Goal: Task Accomplishment & Management: Manage account settings

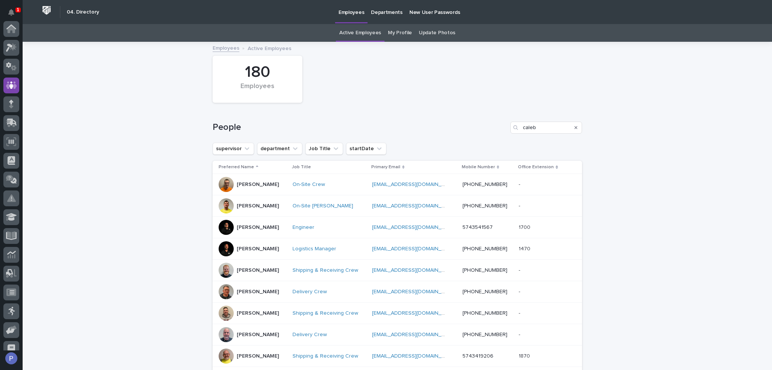
scroll to position [57, 0]
click at [545, 128] on input "caleb" at bounding box center [546, 128] width 72 height 12
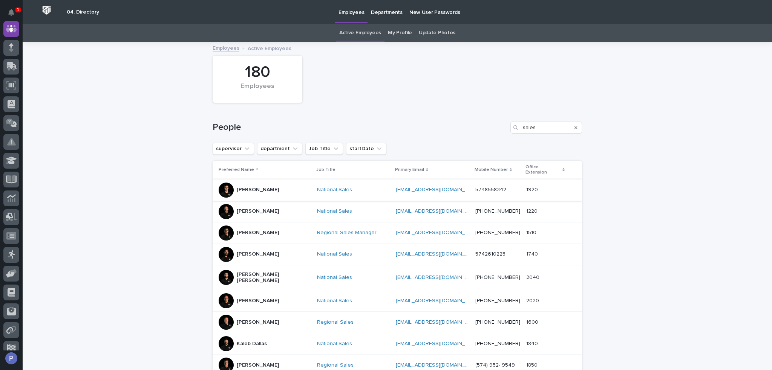
type input "sales"
click at [252, 187] on p "[PERSON_NAME]" at bounding box center [258, 190] width 42 height 6
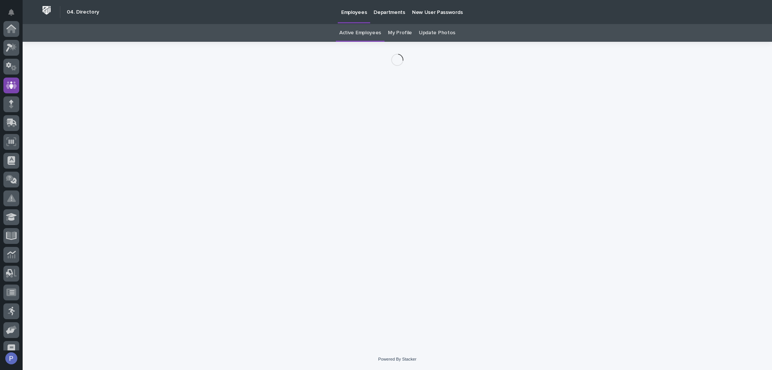
scroll to position [57, 0]
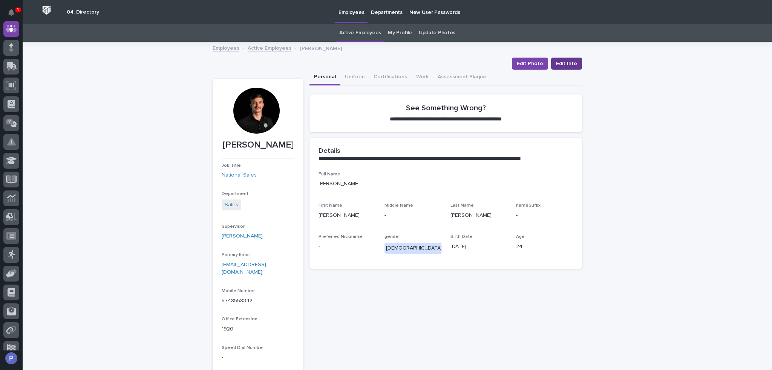
click at [566, 64] on span "Edit Info" at bounding box center [566, 64] width 21 height 8
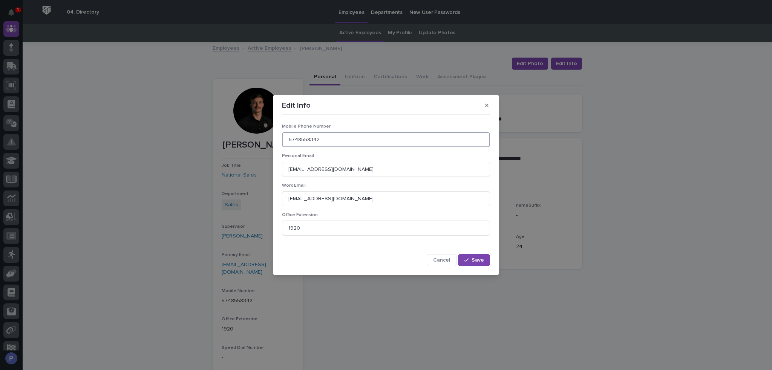
click at [364, 143] on input "5748558342" at bounding box center [386, 139] width 208 height 15
type input "[PHONE_NUMBER]"
click at [476, 260] on span "Save" at bounding box center [477, 260] width 12 height 5
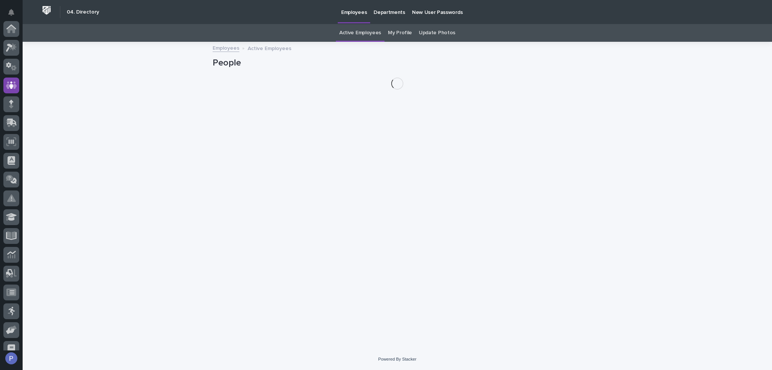
scroll to position [57, 0]
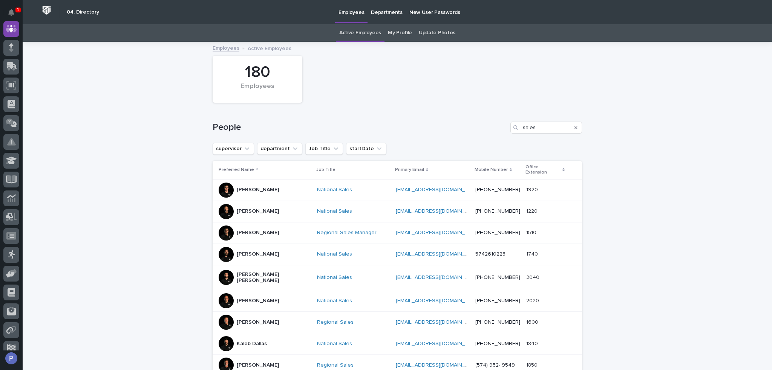
click at [247, 251] on p "[PERSON_NAME]" at bounding box center [258, 254] width 42 height 6
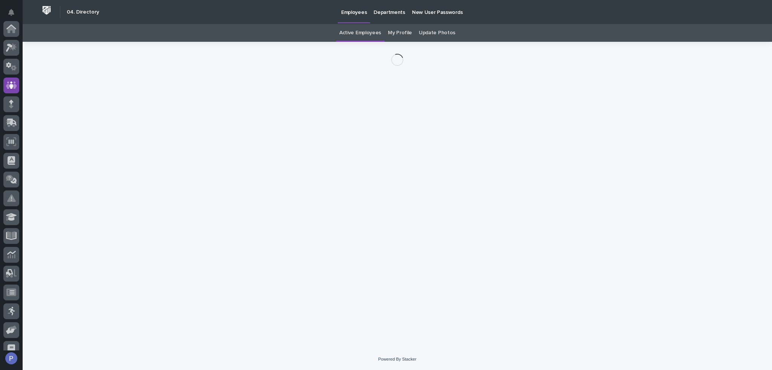
scroll to position [57, 0]
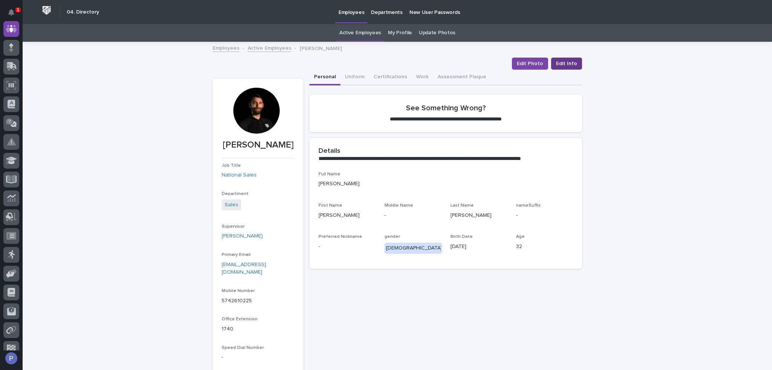
click at [568, 63] on span "Edit Info" at bounding box center [566, 64] width 21 height 8
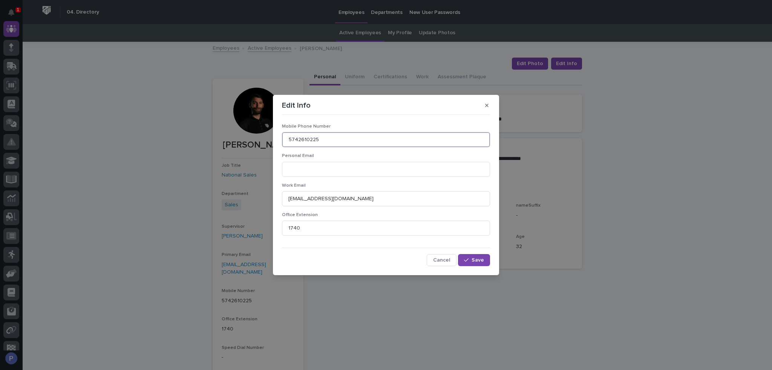
click at [343, 141] on input "5742610225" at bounding box center [386, 139] width 208 height 15
type input "[PHONE_NUMBER]"
click at [476, 259] on span "Save" at bounding box center [477, 260] width 12 height 5
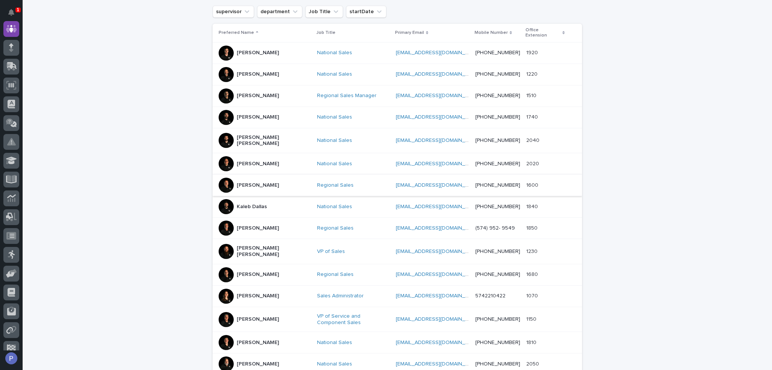
scroll to position [175, 0]
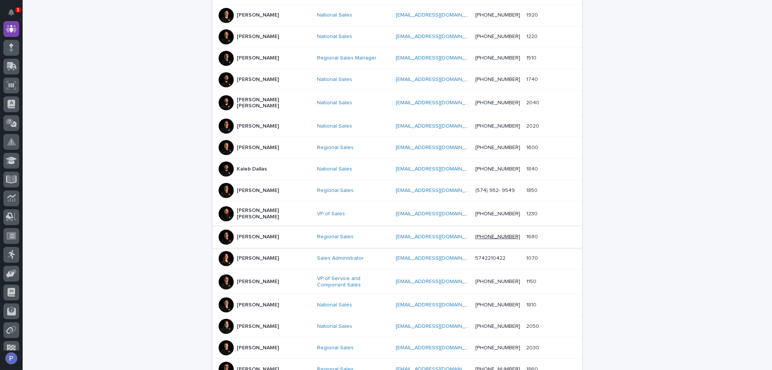
click at [488, 234] on link "[PHONE_NUMBER]" at bounding box center [497, 236] width 45 height 5
click at [245, 234] on p "[PERSON_NAME]" at bounding box center [258, 237] width 42 height 6
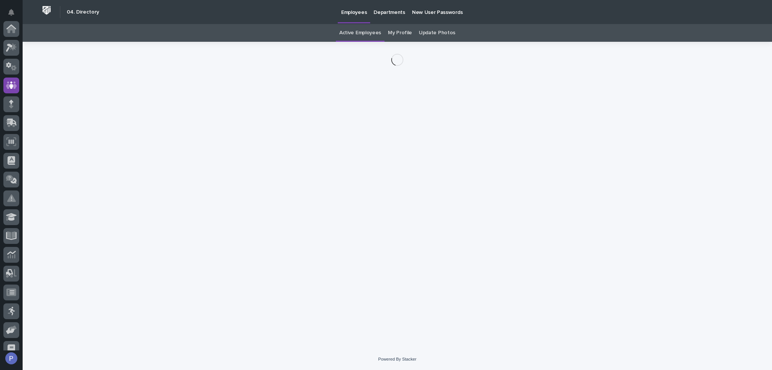
scroll to position [57, 0]
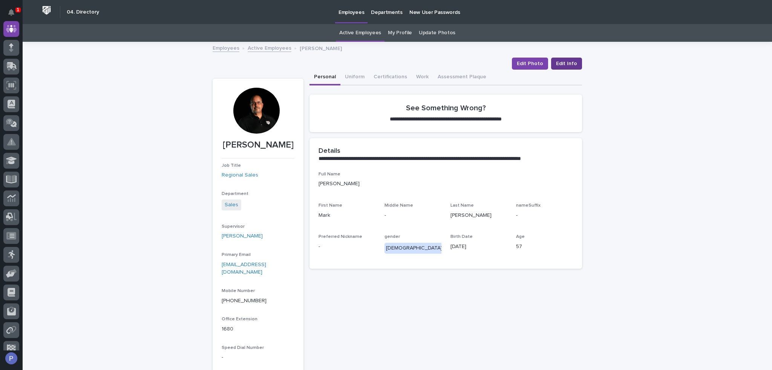
click at [566, 63] on span "Edit Info" at bounding box center [566, 64] width 21 height 8
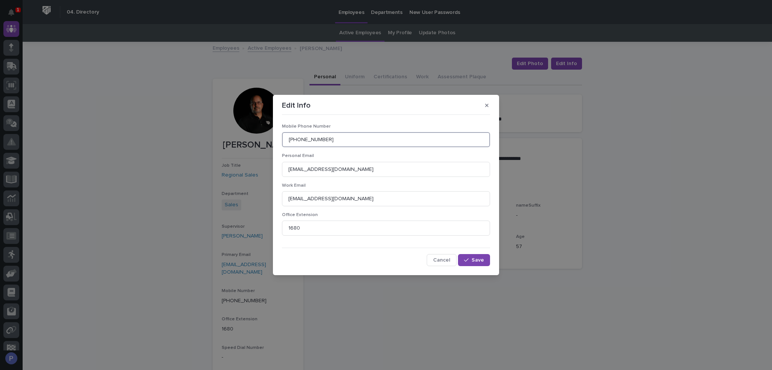
click at [359, 137] on input "[PHONE_NUMBER]" at bounding box center [386, 139] width 208 height 15
type input "[PHONE_NUMBER]"
click at [436, 99] on section "Edit Info Mobile Phone Number [PHONE_NUMBER] Personal Email [EMAIL_ADDRESS][DOM…" at bounding box center [386, 185] width 226 height 181
click at [450, 261] on span "Cancel" at bounding box center [441, 260] width 17 height 5
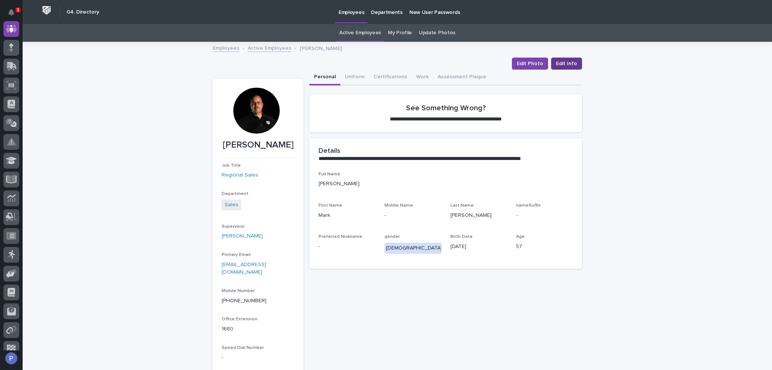
click at [566, 61] on span "Edit Info" at bounding box center [566, 64] width 21 height 8
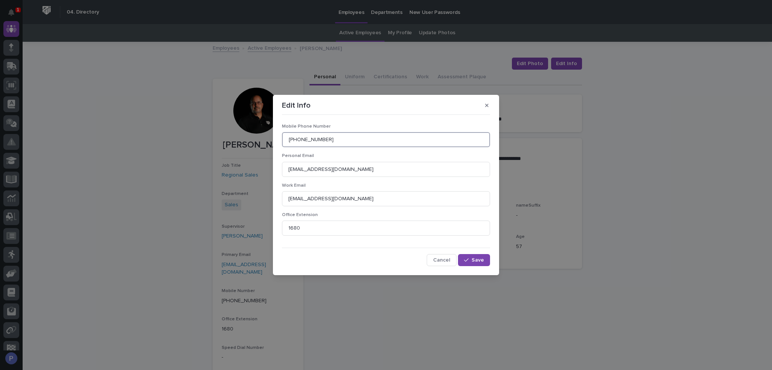
click at [367, 142] on input "[PHONE_NUMBER]" at bounding box center [386, 139] width 208 height 15
type input "[PHONE_NUMBER]"
click at [481, 256] on button "Save" at bounding box center [474, 260] width 32 height 12
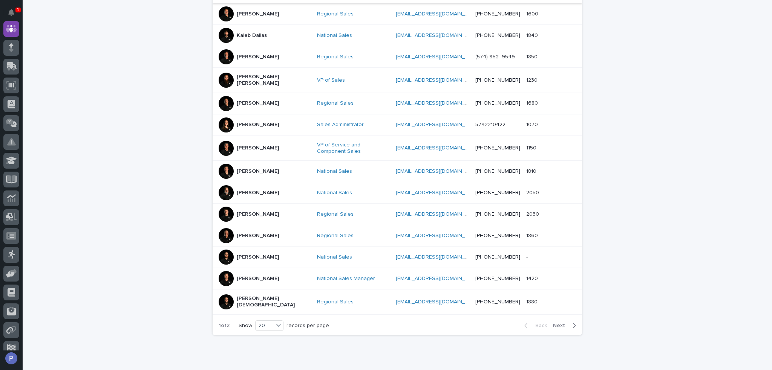
scroll to position [320, 0]
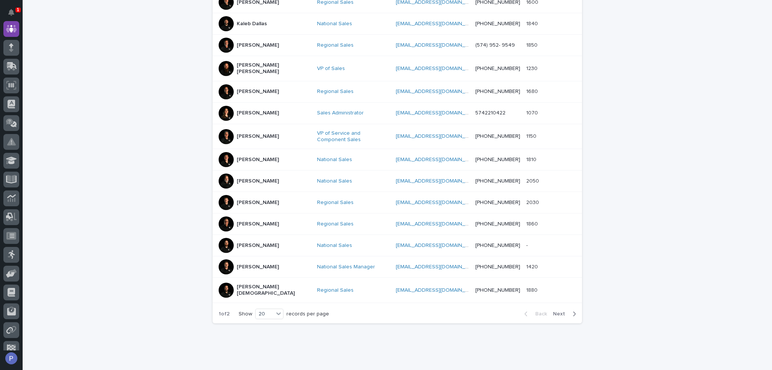
click at [250, 110] on p "[PERSON_NAME]" at bounding box center [258, 113] width 42 height 6
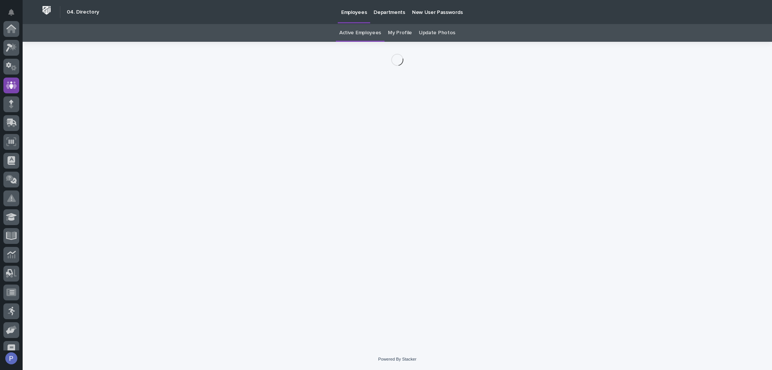
scroll to position [57, 0]
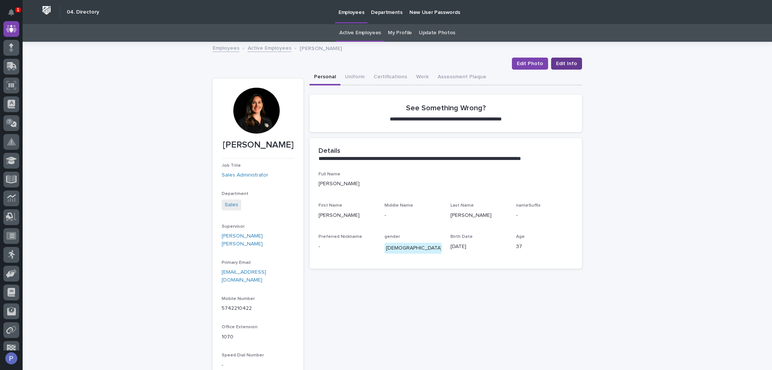
click at [571, 63] on span "Edit Info" at bounding box center [566, 64] width 21 height 8
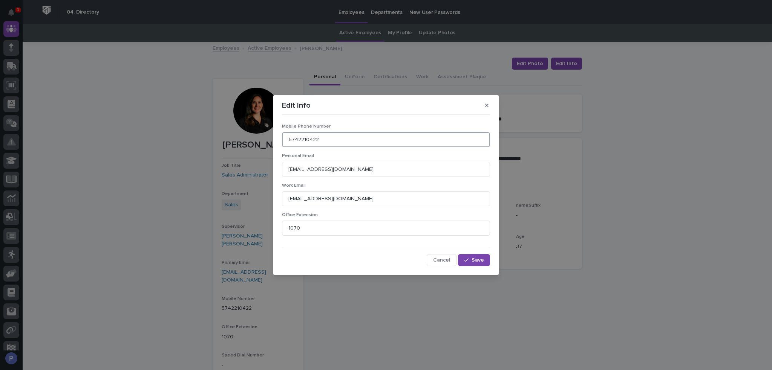
click at [366, 137] on input "5742210422" at bounding box center [386, 139] width 208 height 15
type input "[PHONE_NUMBER]"
click at [475, 258] on span "Save" at bounding box center [477, 260] width 12 height 5
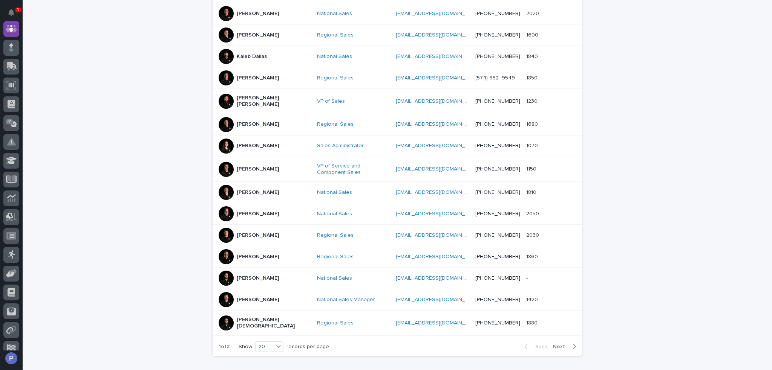
scroll to position [288, 0]
click at [276, 343] on icon at bounding box center [279, 347] width 8 height 8
click at [265, 357] on div "30" at bounding box center [268, 356] width 28 height 9
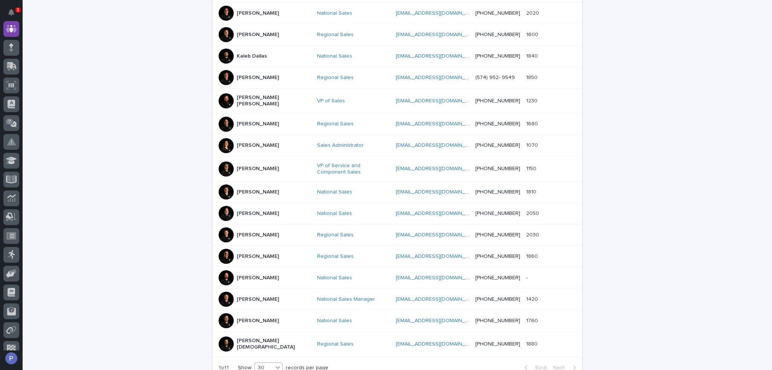
scroll to position [298, 0]
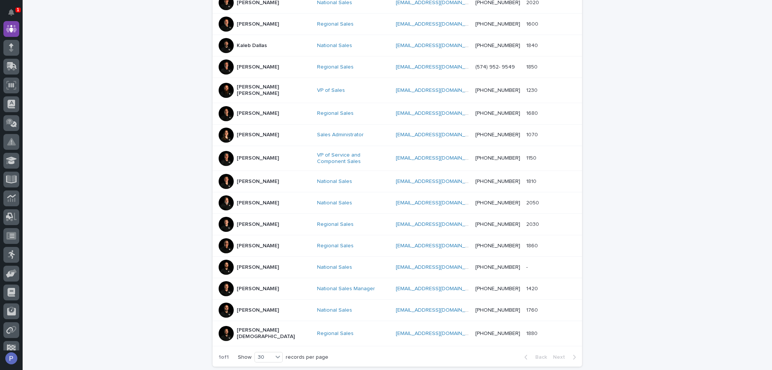
click at [253, 308] on p "[PERSON_NAME]" at bounding box center [258, 311] width 42 height 6
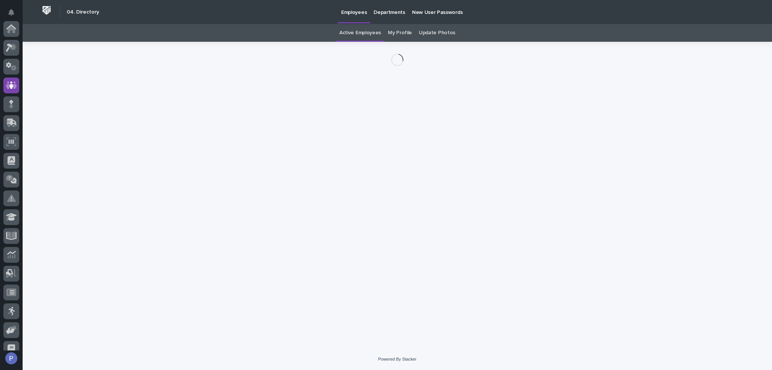
scroll to position [57, 0]
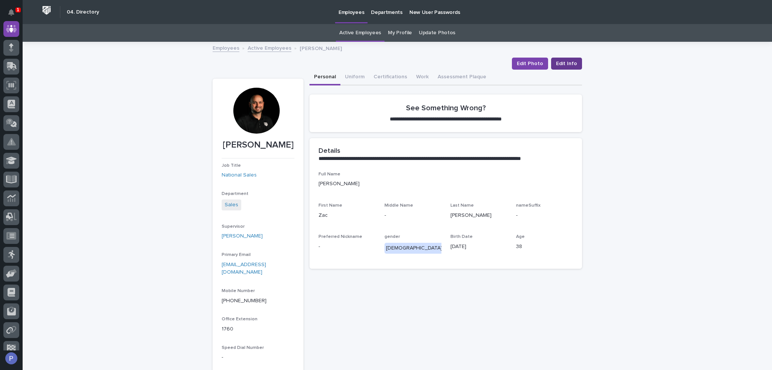
click at [571, 64] on span "Edit Info" at bounding box center [566, 64] width 21 height 8
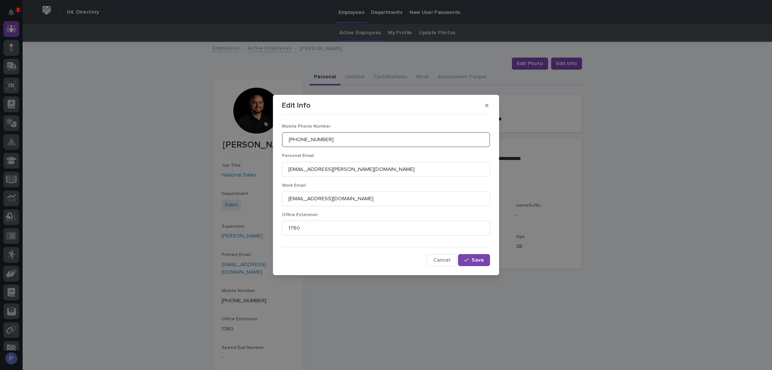
click at [338, 138] on input "[PHONE_NUMBER]" at bounding box center [386, 139] width 208 height 15
type input "[PHONE_NUMBER]"
click at [479, 259] on span "Save" at bounding box center [477, 260] width 12 height 5
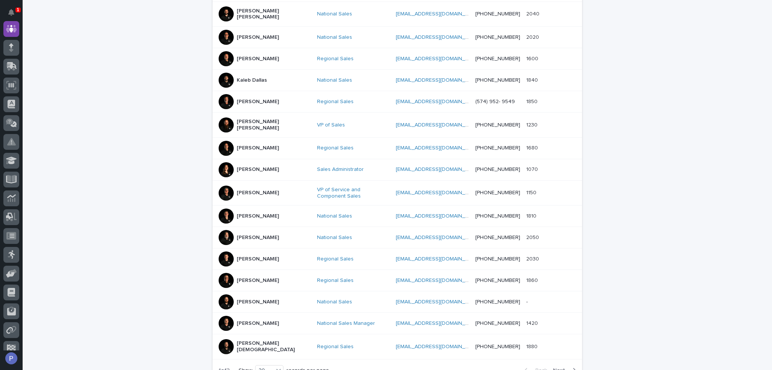
scroll to position [320, 0]
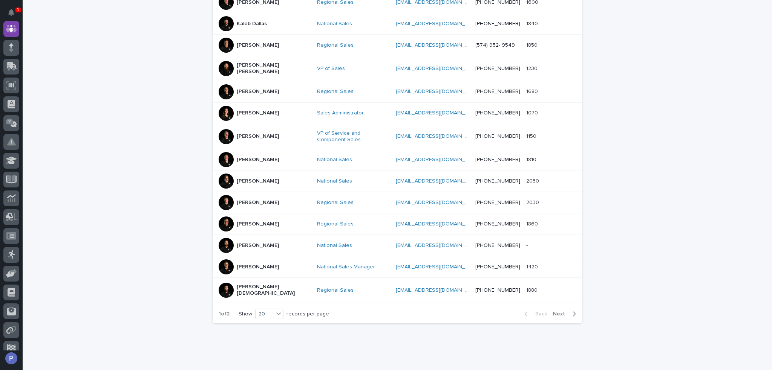
click at [561, 312] on span "Next" at bounding box center [561, 314] width 17 height 5
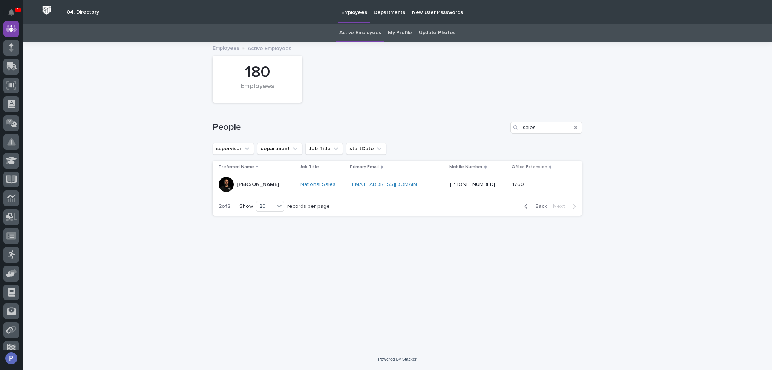
click at [540, 206] on span "Back" at bounding box center [539, 206] width 16 height 5
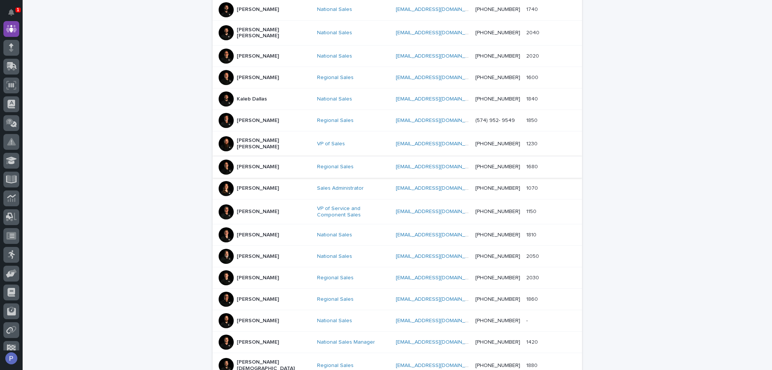
scroll to position [320, 0]
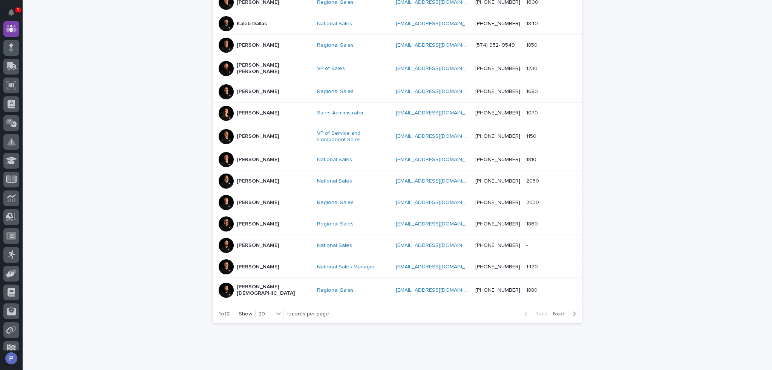
click at [256, 243] on p "[PERSON_NAME]" at bounding box center [258, 246] width 42 height 6
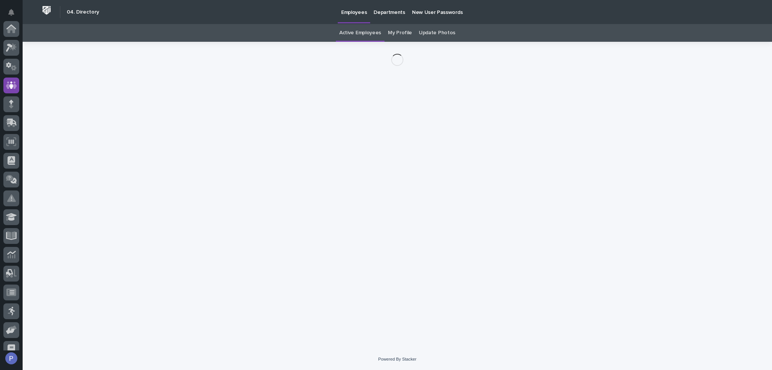
scroll to position [57, 0]
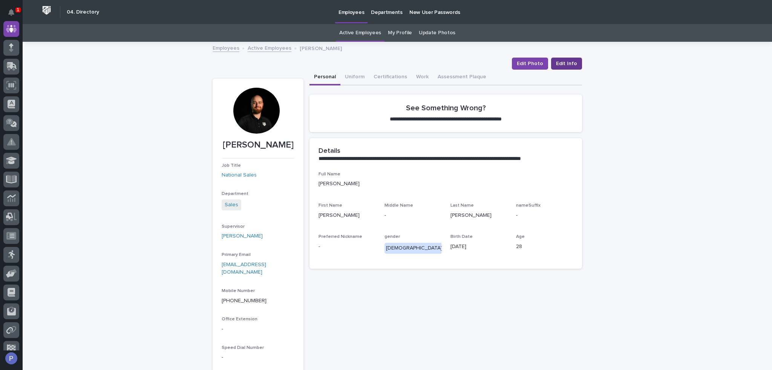
click at [568, 64] on span "Edit Info" at bounding box center [566, 64] width 21 height 8
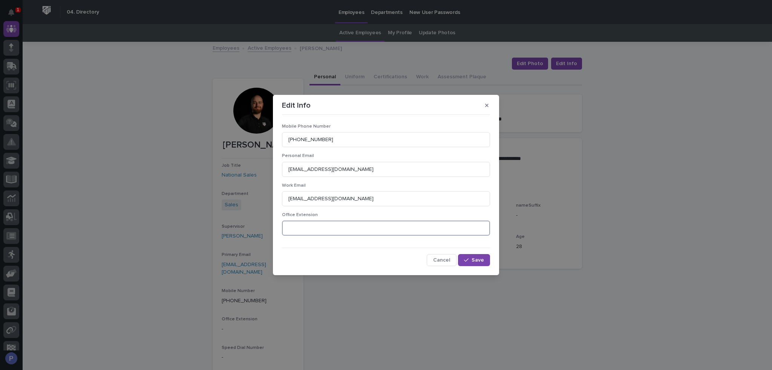
click at [357, 230] on input at bounding box center [386, 228] width 208 height 15
type input "1970"
click at [481, 260] on span "Save" at bounding box center [477, 260] width 12 height 5
